Goal: Transaction & Acquisition: Purchase product/service

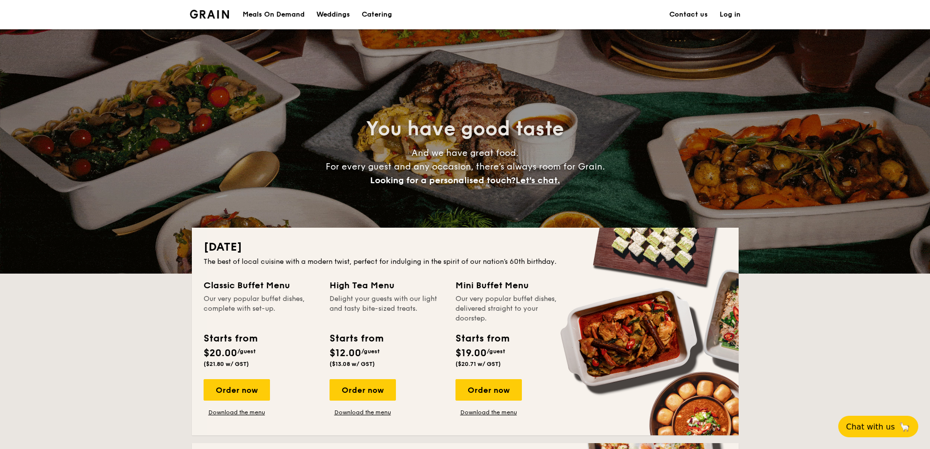
click at [265, 287] on div "Classic Buffet Menu" at bounding box center [261, 285] width 114 height 14
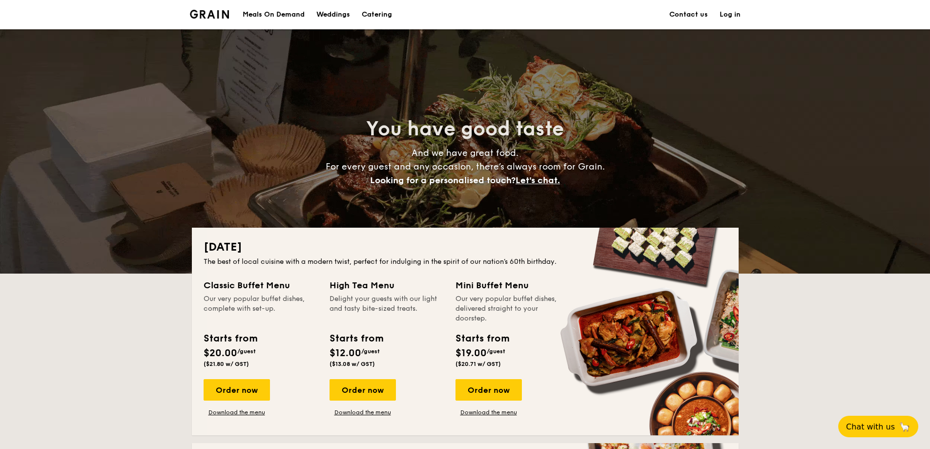
click at [374, 16] on h1 "Catering" at bounding box center [377, 14] width 30 height 29
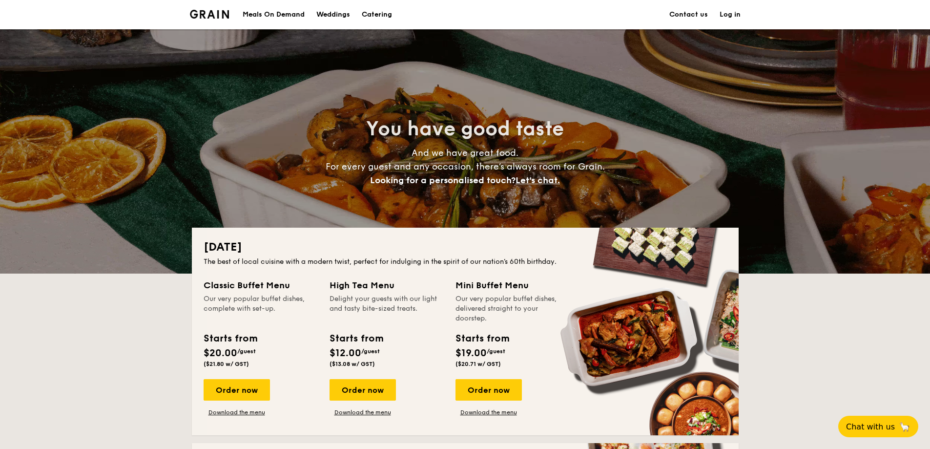
click at [374, 12] on h1 "Catering" at bounding box center [377, 14] width 30 height 29
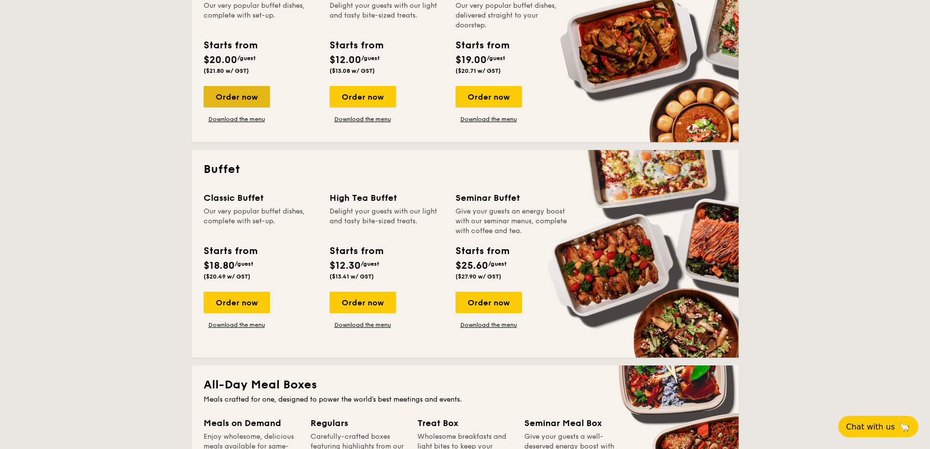
scroll to position [98, 0]
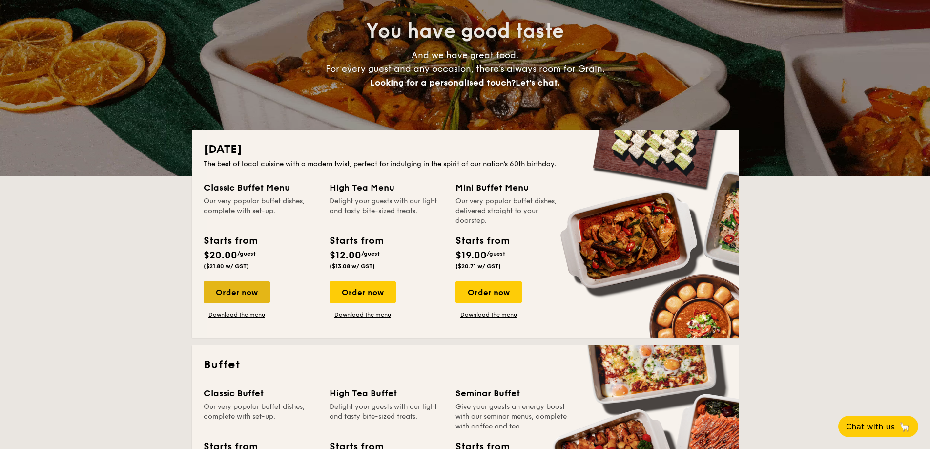
click at [242, 296] on div "Order now" at bounding box center [237, 291] width 66 height 21
